Goal: Information Seeking & Learning: Check status

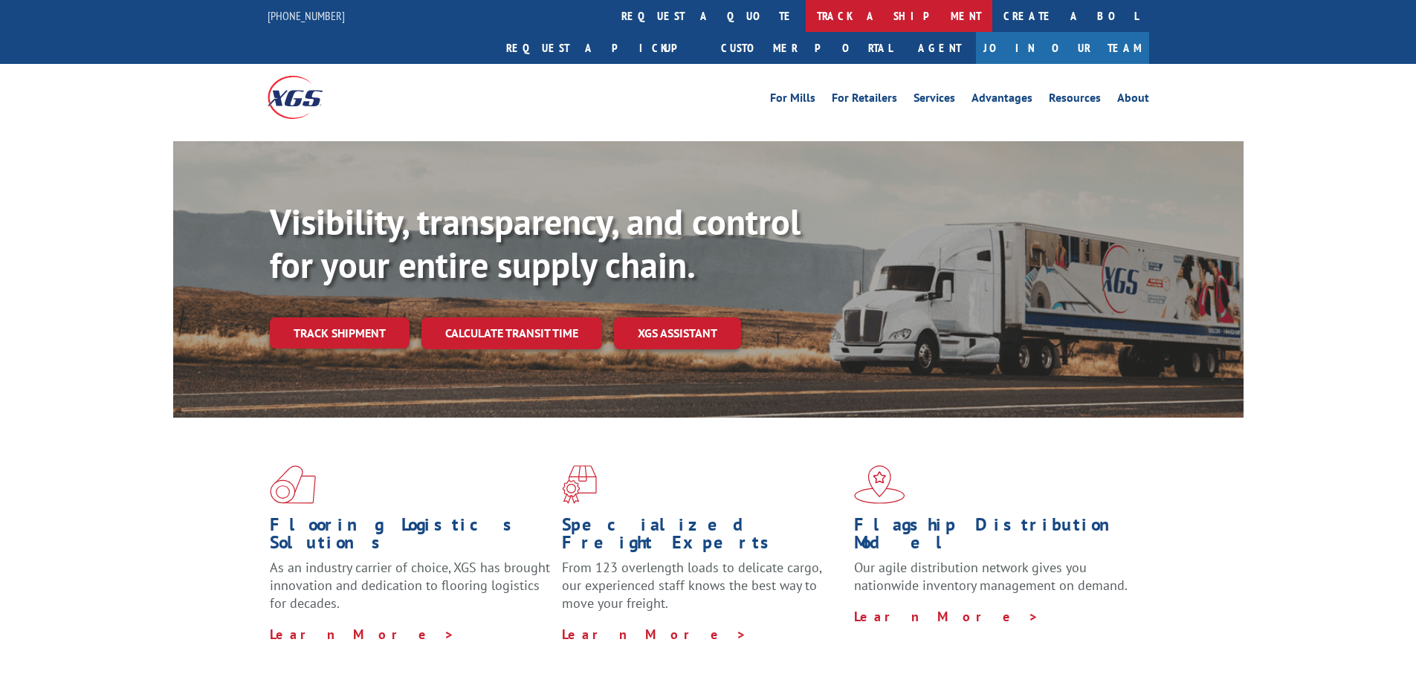
click at [806, 25] on link "track a shipment" at bounding box center [899, 16] width 187 height 32
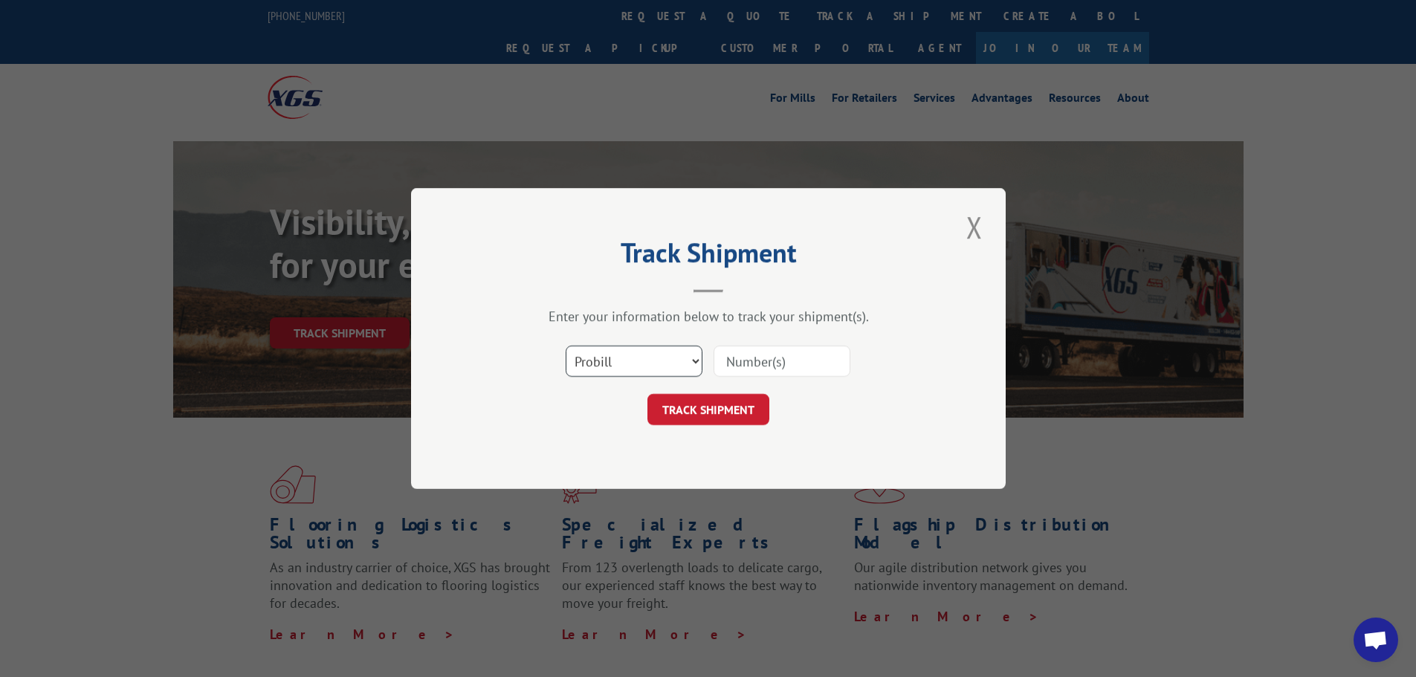
click at [699, 366] on select "Select category... Probill BOL PO" at bounding box center [634, 361] width 137 height 31
select select "bol"
click at [566, 346] on select "Select category... Probill BOL PO" at bounding box center [634, 361] width 137 height 31
click at [752, 369] on input at bounding box center [782, 361] width 137 height 31
type input "2820771"
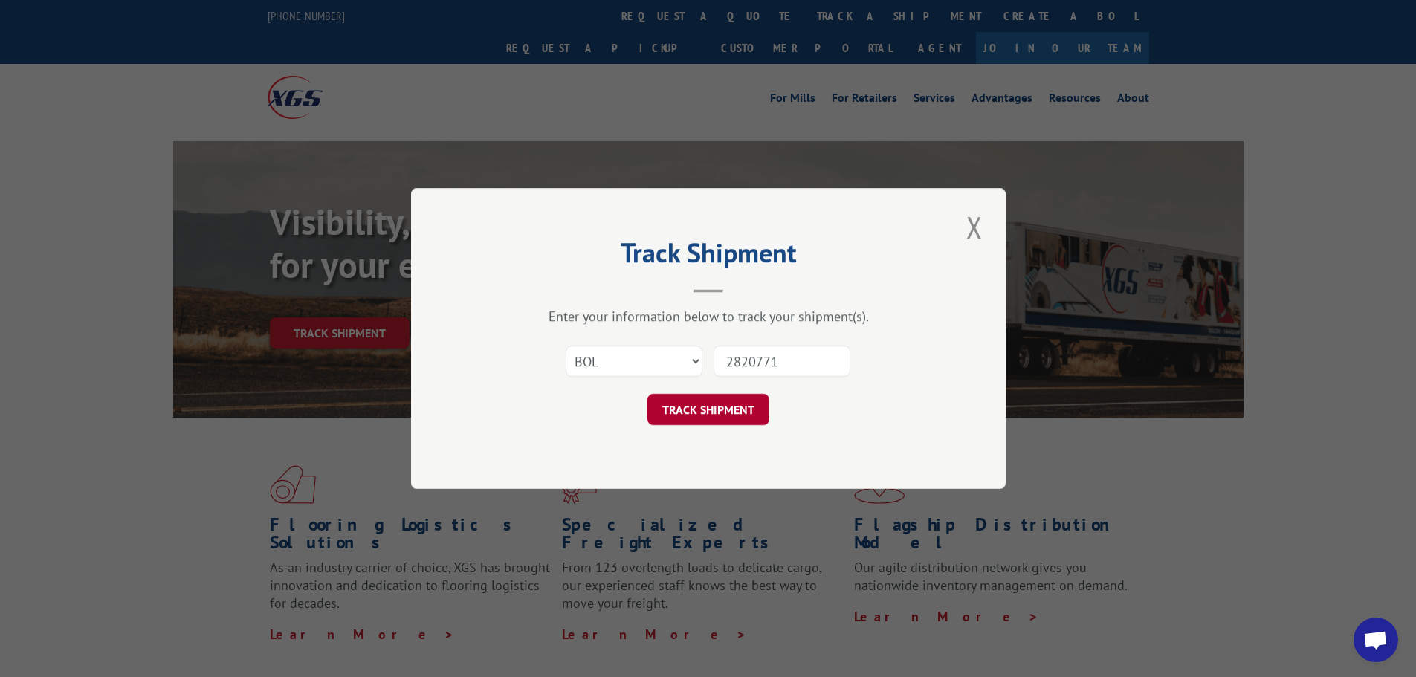
click at [723, 411] on button "TRACK SHIPMENT" at bounding box center [709, 409] width 122 height 31
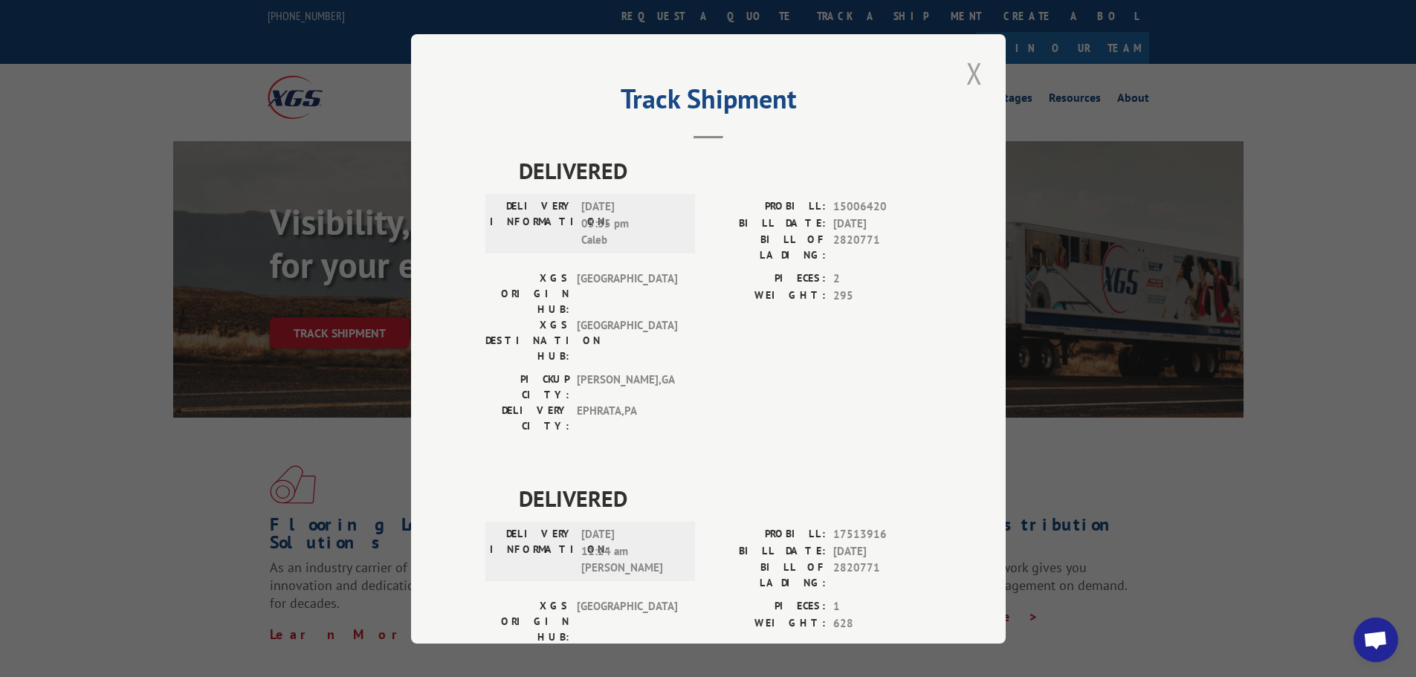
click at [971, 80] on button "Close modal" at bounding box center [974, 73] width 25 height 41
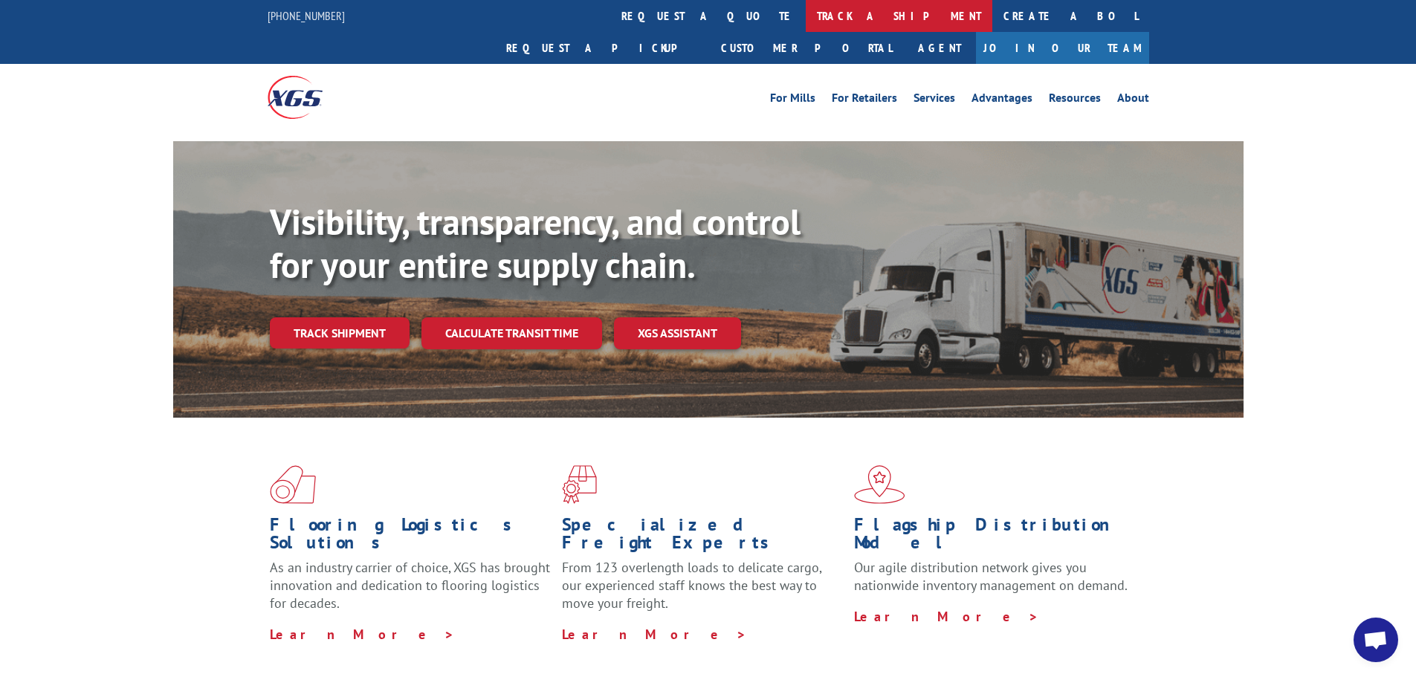
click at [806, 25] on link "track a shipment" at bounding box center [899, 16] width 187 height 32
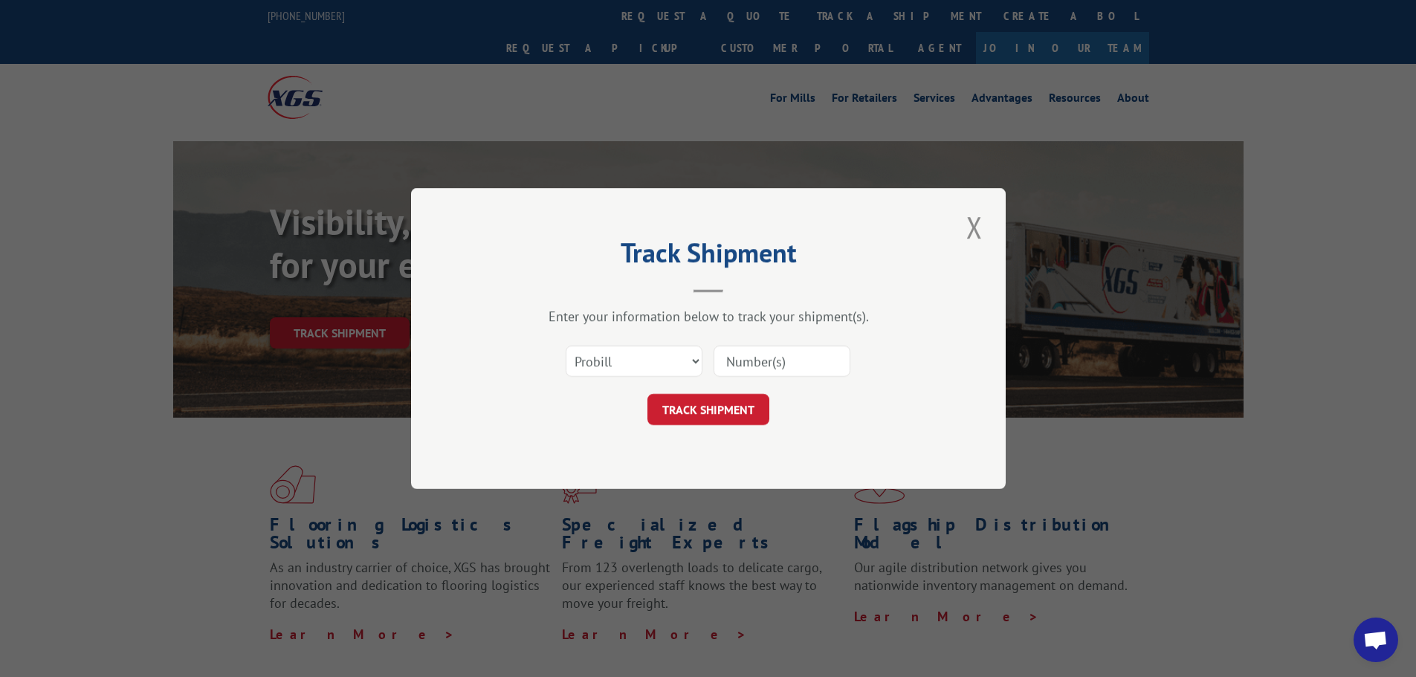
click at [765, 366] on input at bounding box center [782, 361] width 137 height 31
type input "2820771"
click button "TRACK SHIPMENT" at bounding box center [709, 409] width 122 height 31
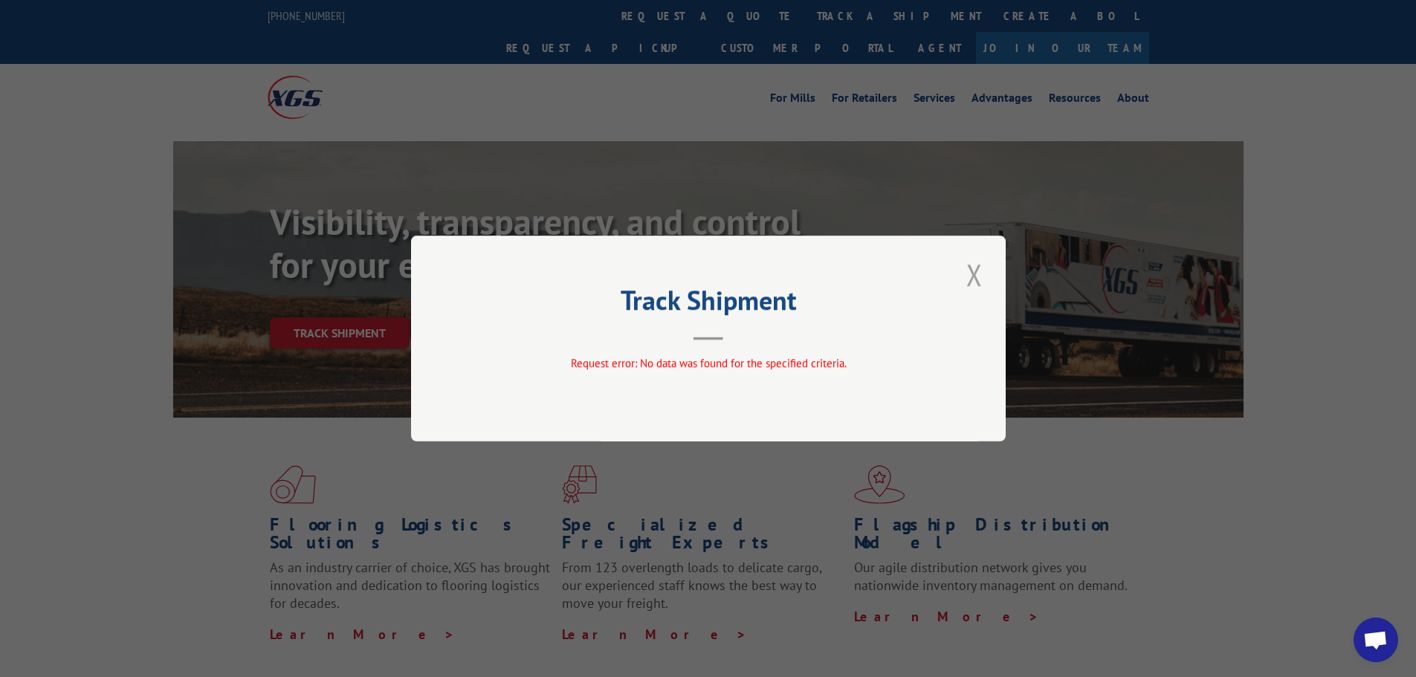
click at [967, 276] on button "Close modal" at bounding box center [974, 274] width 25 height 41
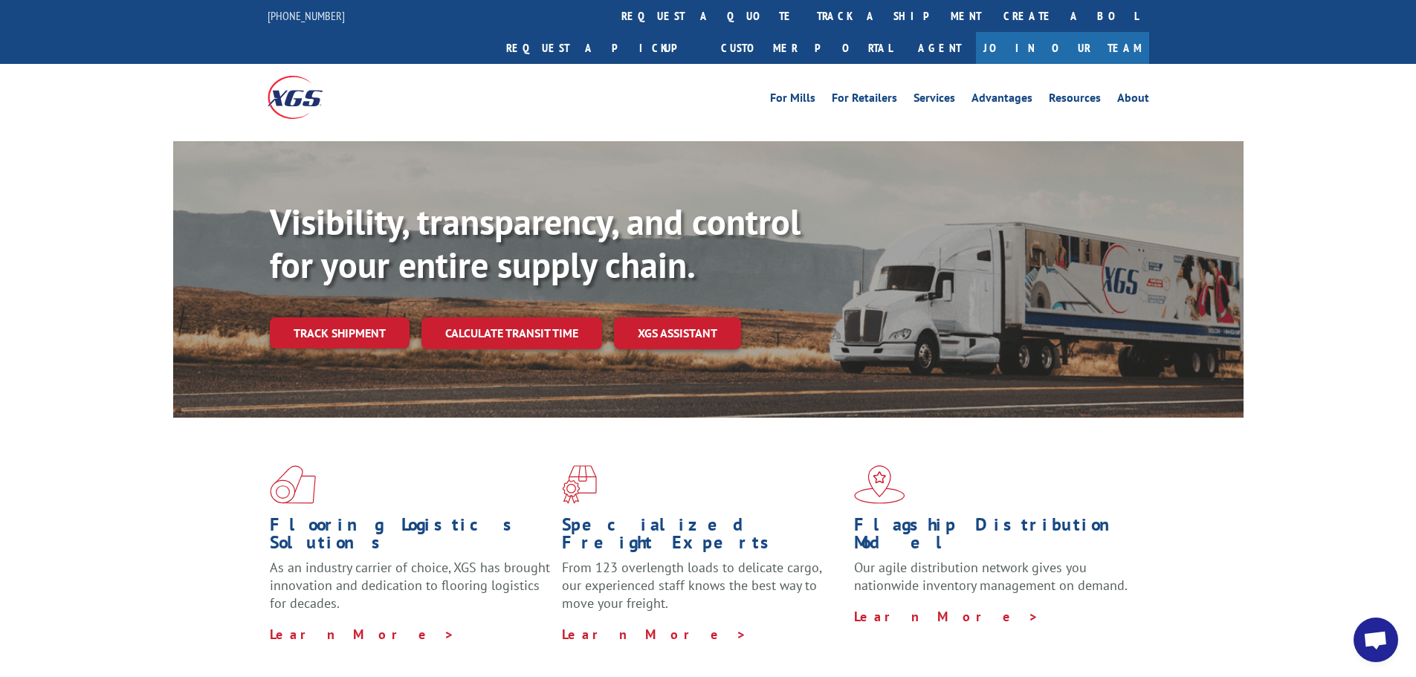
click at [806, 21] on link "track a shipment" at bounding box center [899, 16] width 187 height 32
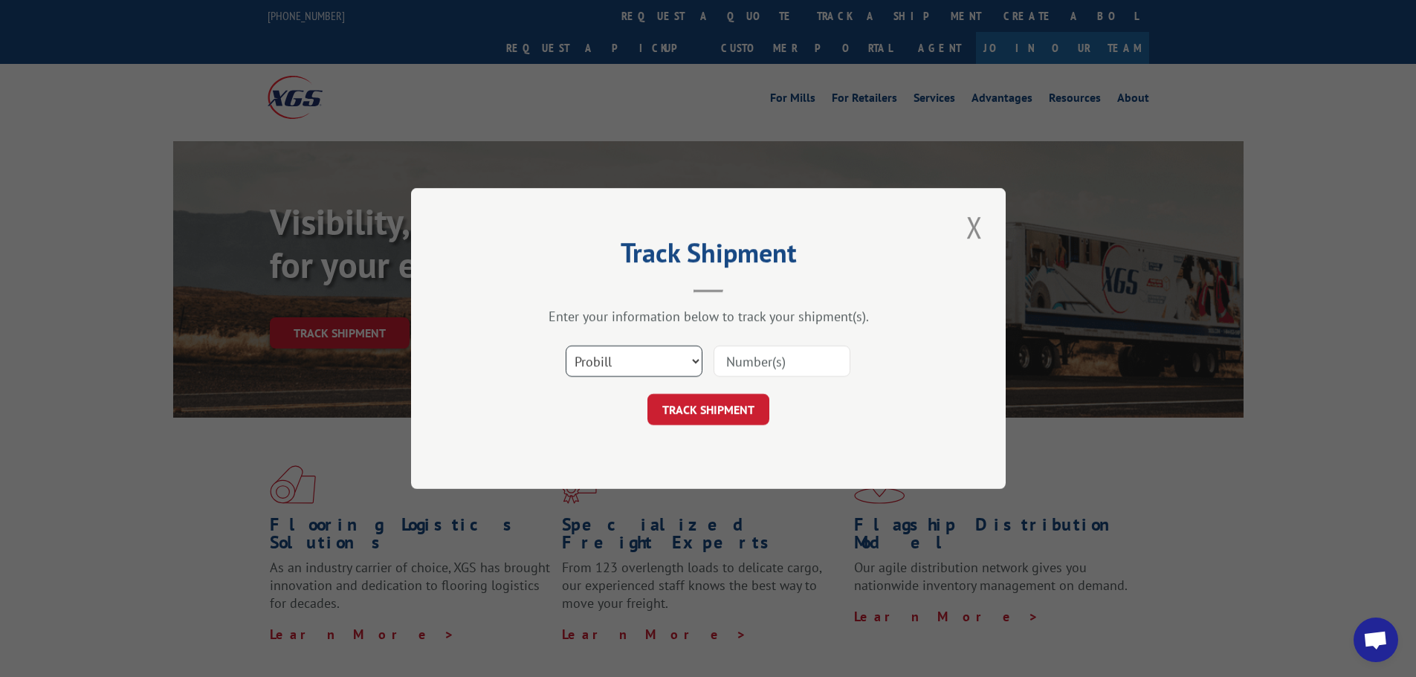
click at [613, 365] on select "Select category... Probill BOL PO" at bounding box center [634, 361] width 137 height 31
select select "bol"
click at [566, 346] on select "Select category... Probill BOL PO" at bounding box center [634, 361] width 137 height 31
click at [779, 361] on input at bounding box center [782, 361] width 137 height 31
type input "2820771"
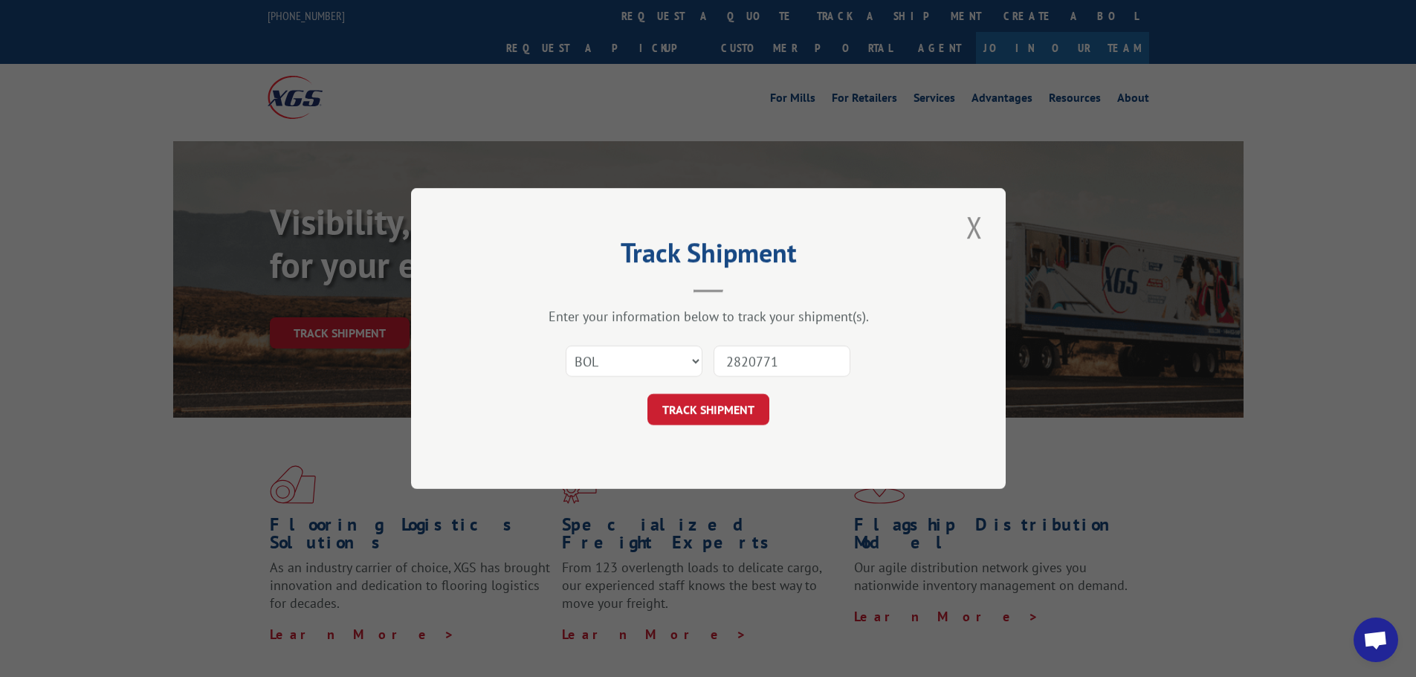
click button "TRACK SHIPMENT" at bounding box center [709, 409] width 122 height 31
